Goal: Information Seeking & Learning: Learn about a topic

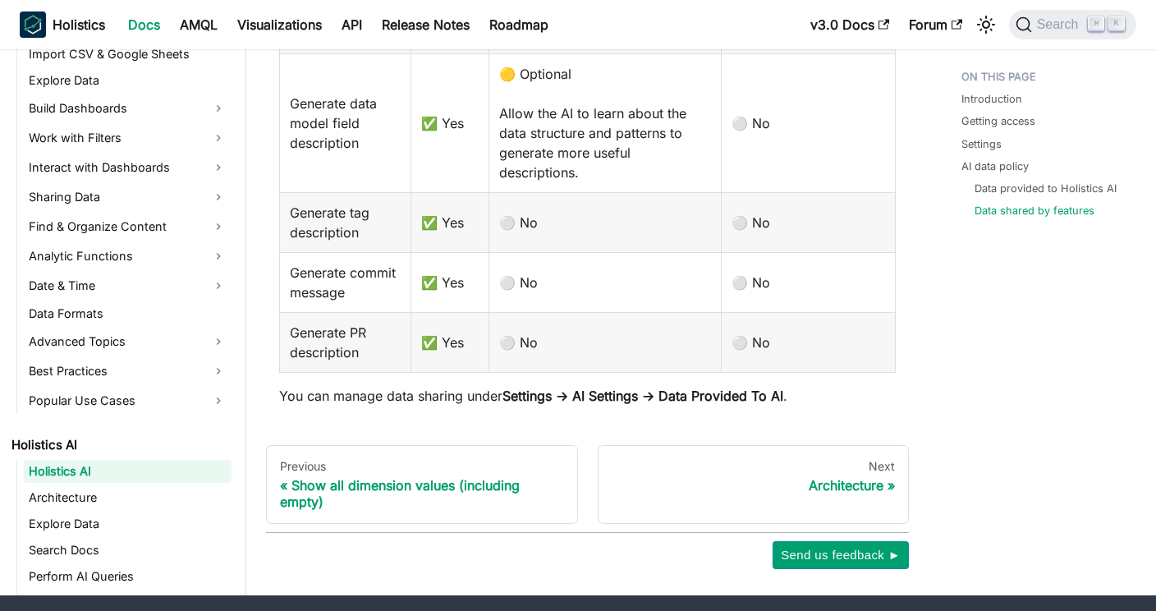
scroll to position [2690, 0]
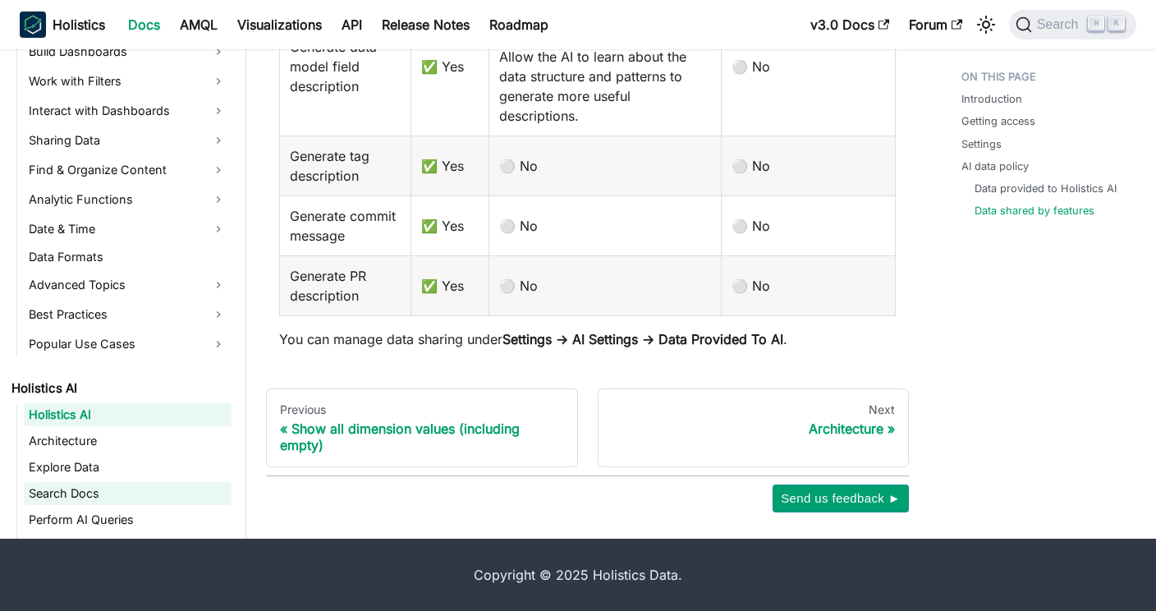
click at [89, 493] on link "Search Docs" at bounding box center [128, 493] width 208 height 23
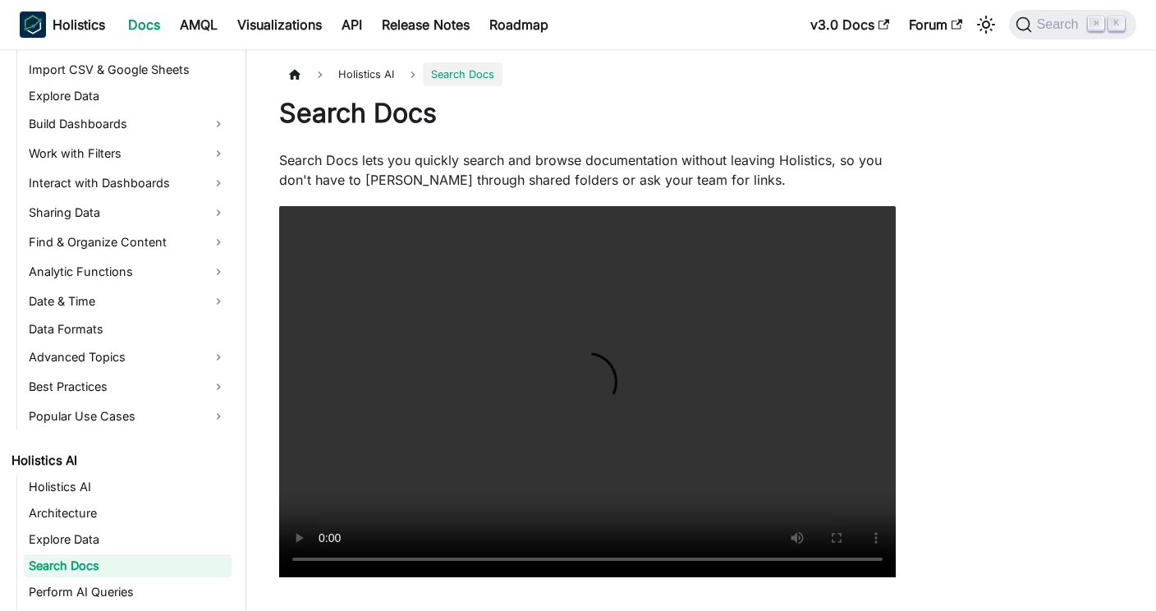
scroll to position [526, 0]
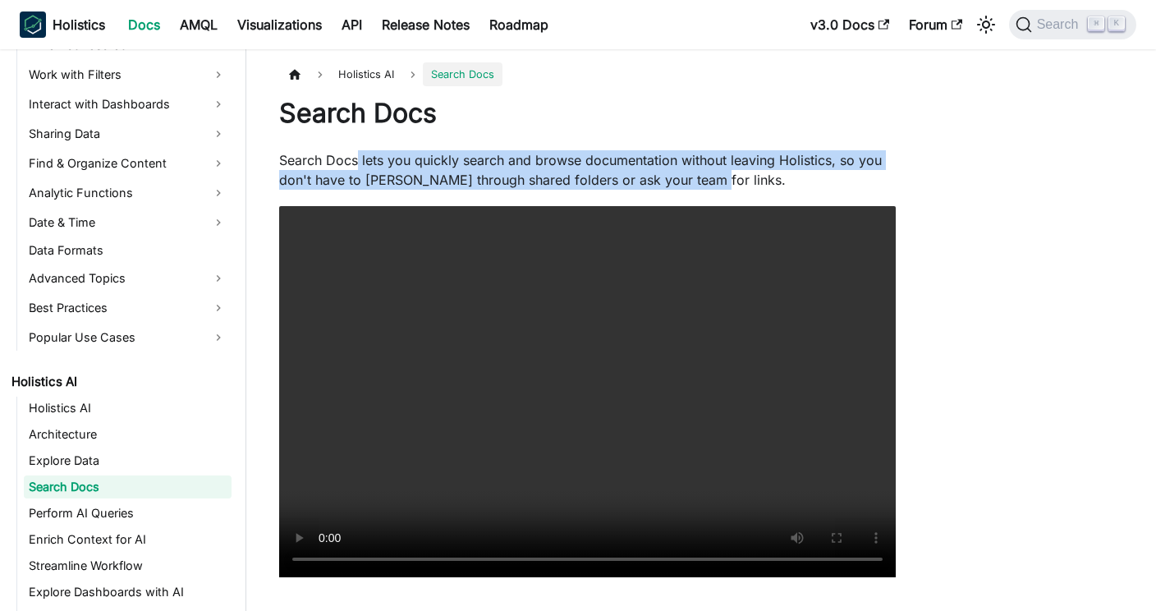
drag, startPoint x: 356, startPoint y: 159, endPoint x: 696, endPoint y: 177, distance: 340.3
click at [696, 177] on p "Search Docs lets you quickly search and browse documentation without leaving Ho…" at bounding box center [587, 169] width 617 height 39
click at [545, 355] on video "Your browser does not support embedding video, but you can download it ." at bounding box center [587, 391] width 617 height 371
click at [540, 477] on video "Your browser does not support embedding video, but you can download it ." at bounding box center [587, 391] width 617 height 371
click at [539, 476] on video "Your browser does not support embedding video, but you can download it ." at bounding box center [587, 391] width 617 height 371
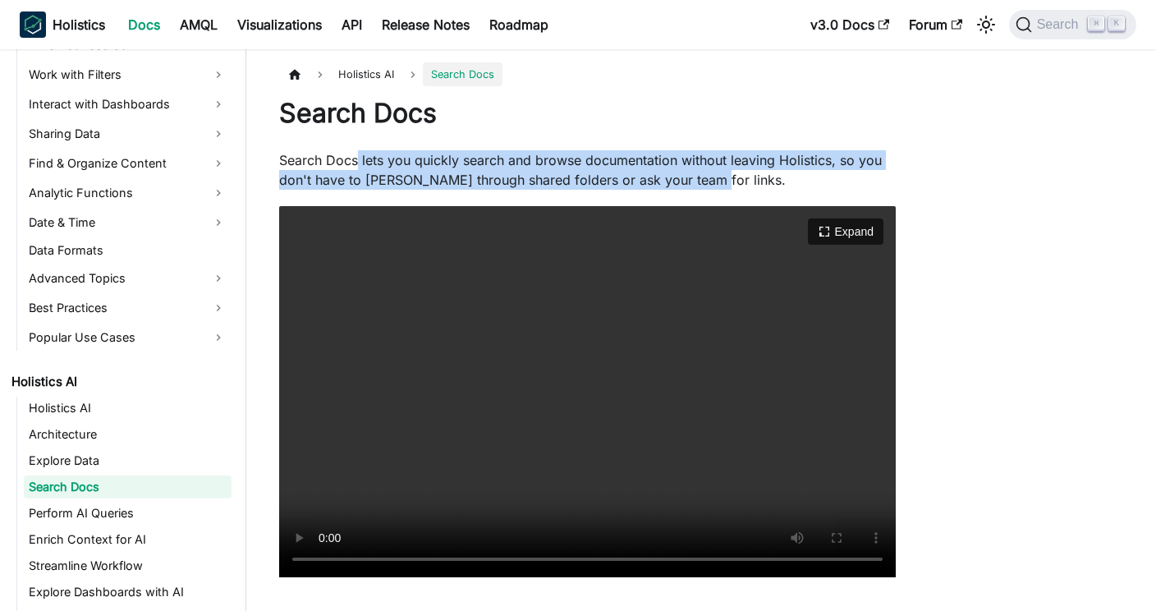
click at [559, 371] on video "Your browser does not support embedding video, but you can download it ." at bounding box center [587, 391] width 617 height 371
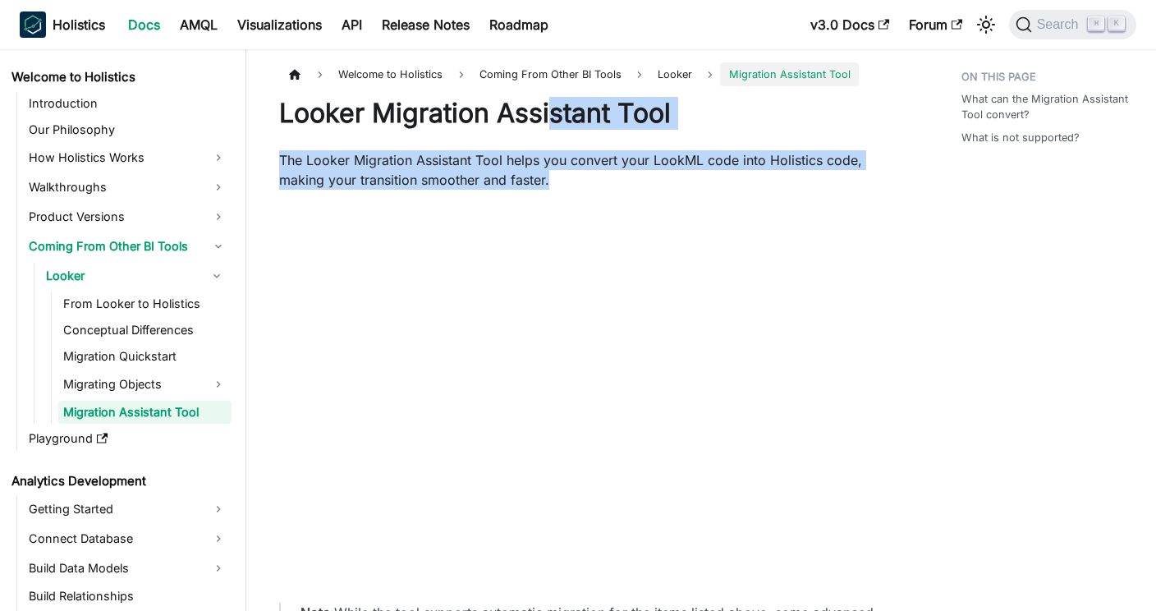
drag, startPoint x: 617, startPoint y: 178, endPoint x: 550, endPoint y: 106, distance: 98.2
click at [647, 151] on p "The Looker Migration Assistant Tool helps you convert your LookML code into Hol…" at bounding box center [587, 169] width 617 height 39
